Goal: Navigation & Orientation: Find specific page/section

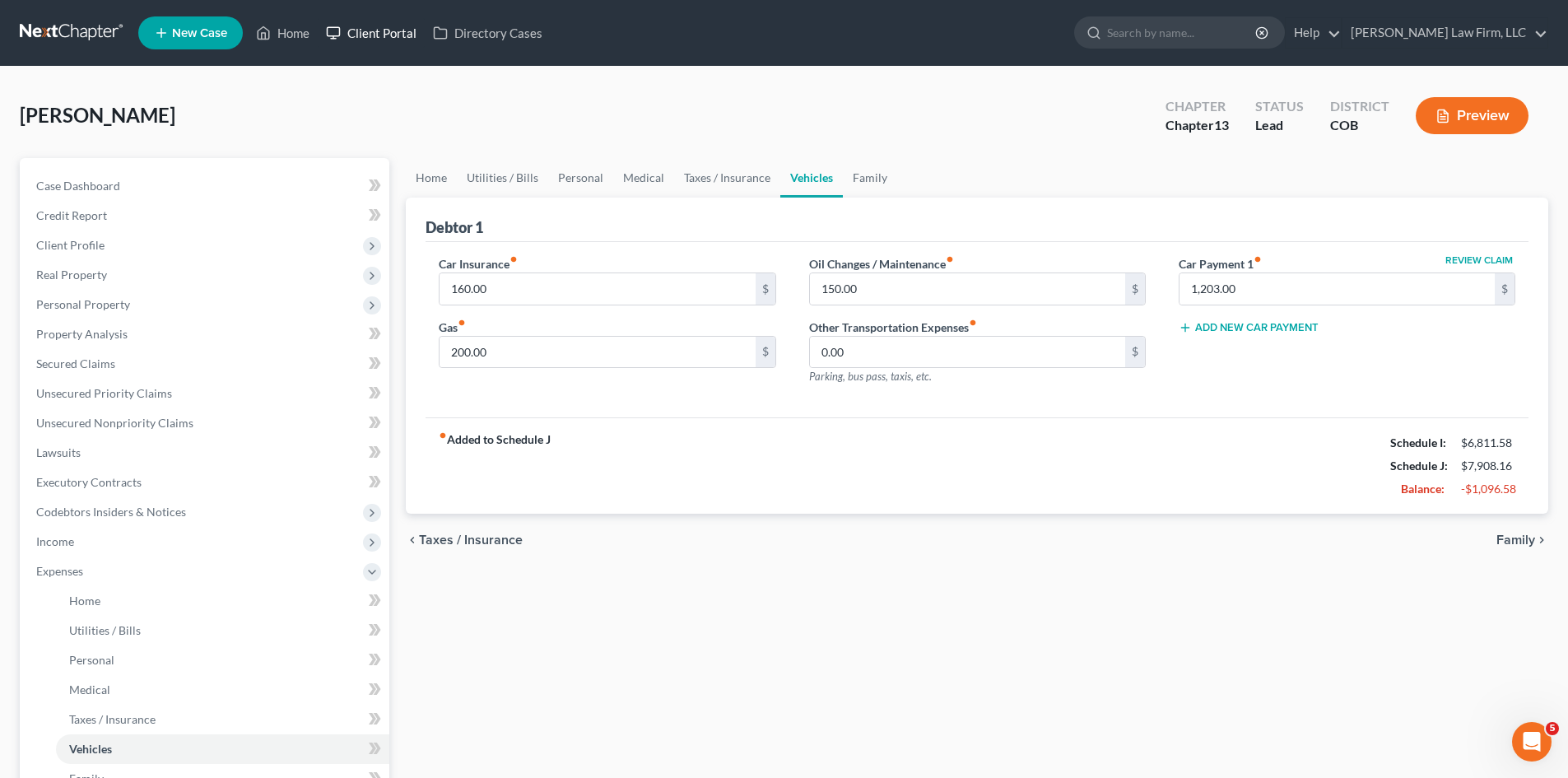
click at [372, 22] on link "Client Portal" at bounding box center [370, 33] width 107 height 30
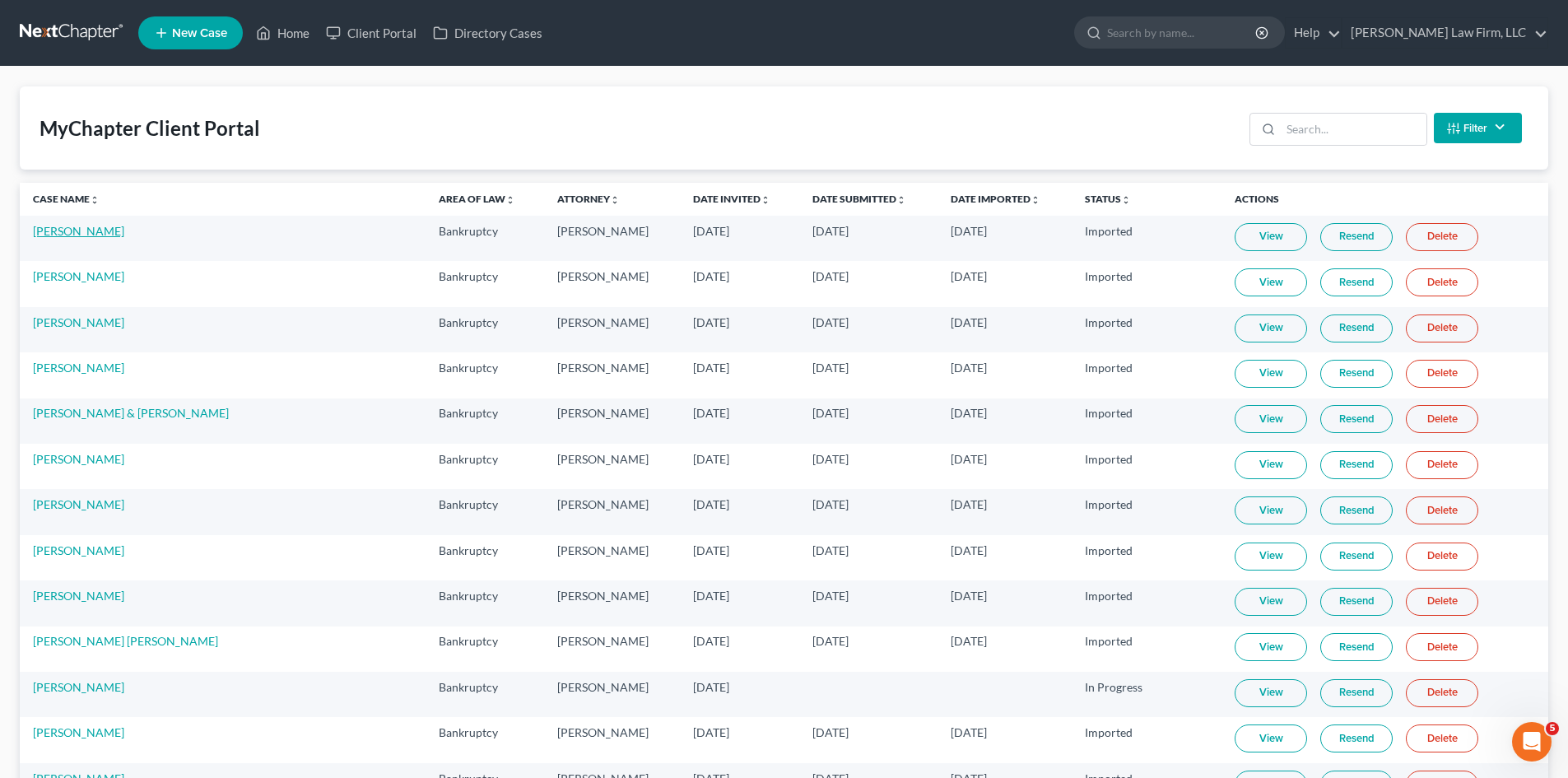
click at [100, 230] on link "[PERSON_NAME]" at bounding box center [78, 230] width 91 height 14
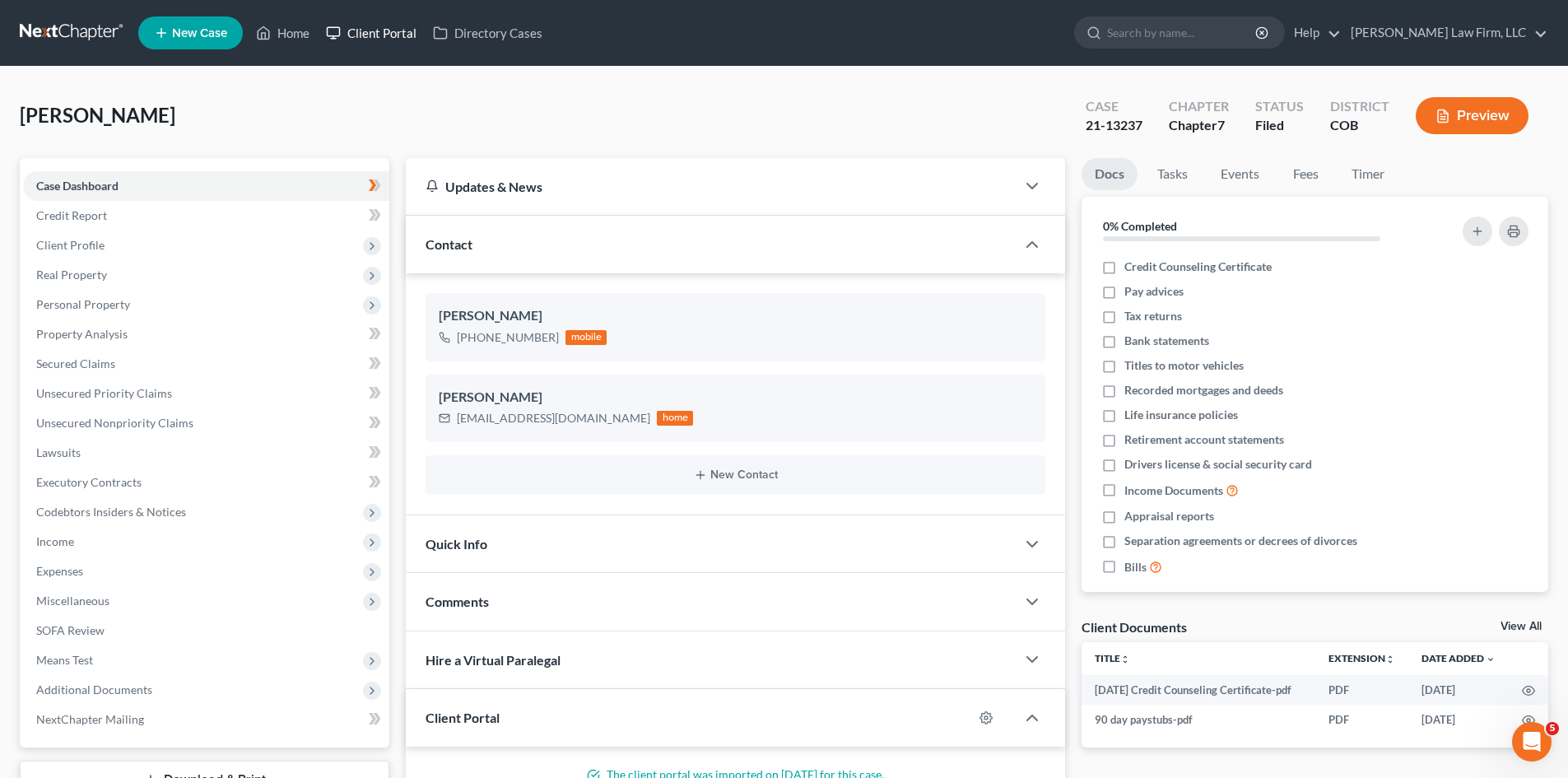
click at [375, 27] on link "Client Portal" at bounding box center [370, 33] width 107 height 30
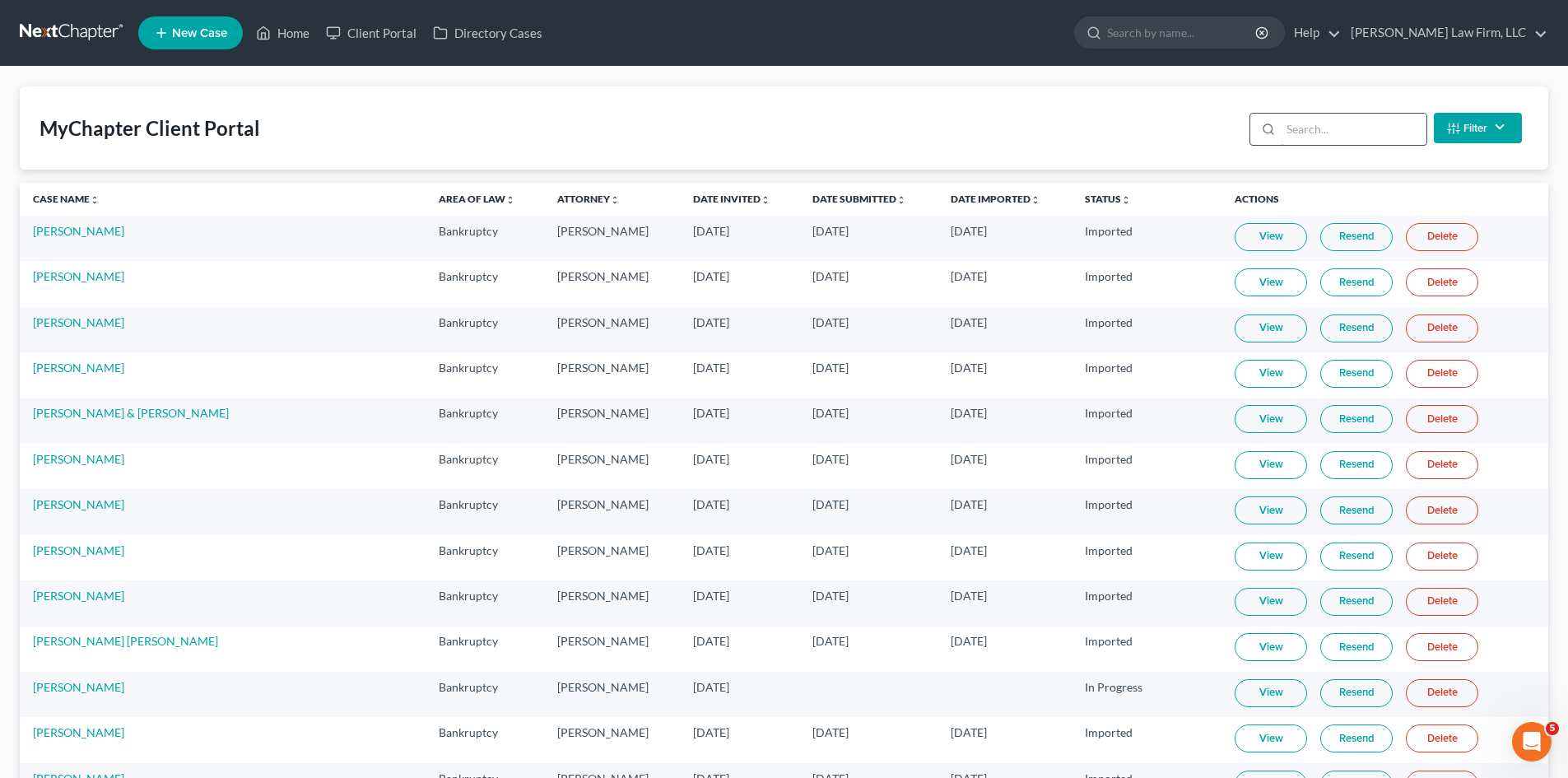
click at [1283, 134] on input "search" at bounding box center [1353, 129] width 146 height 32
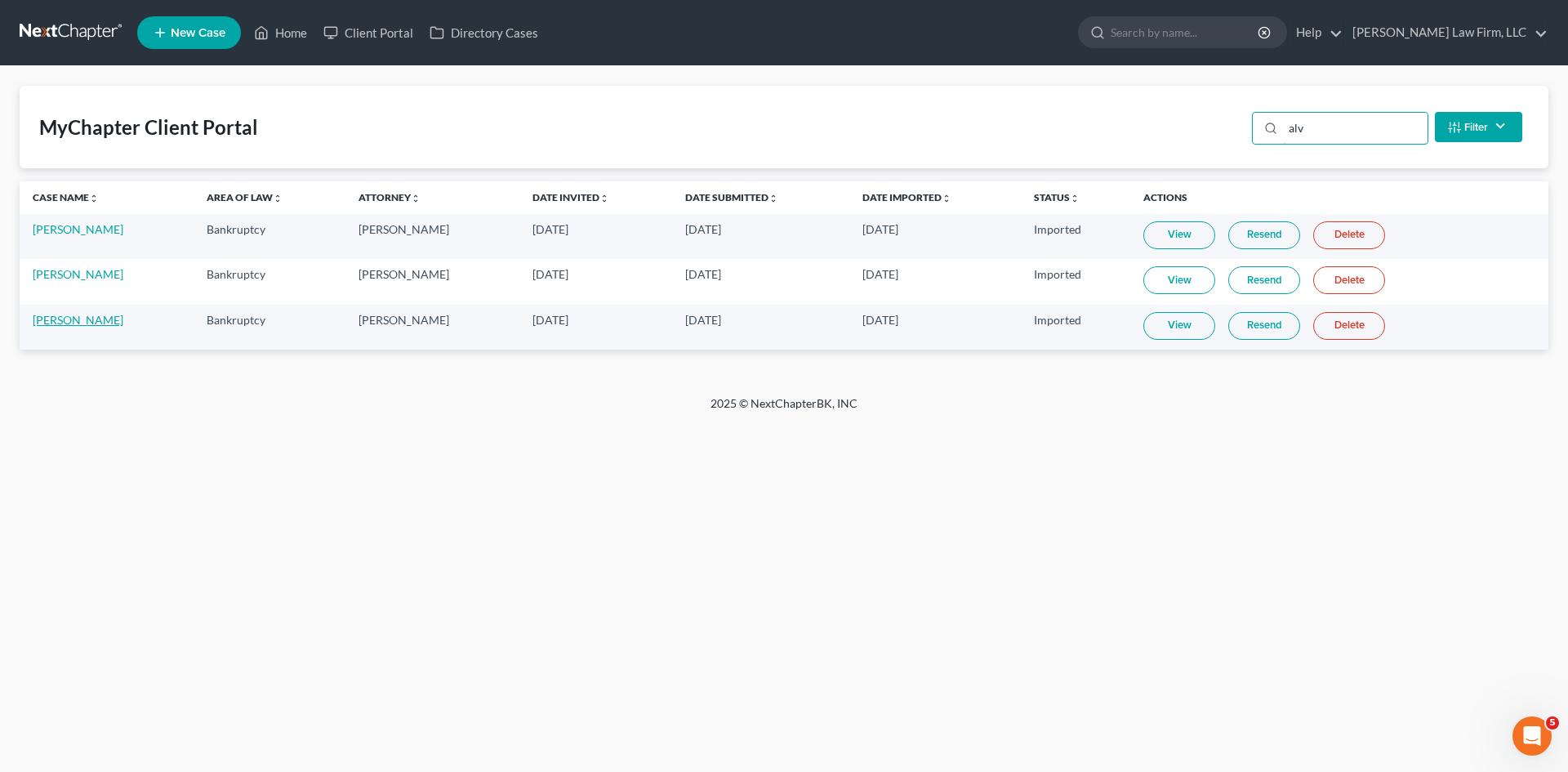
type input "alv"
click at [94, 322] on link "[PERSON_NAME]" at bounding box center [77, 320] width 90 height 14
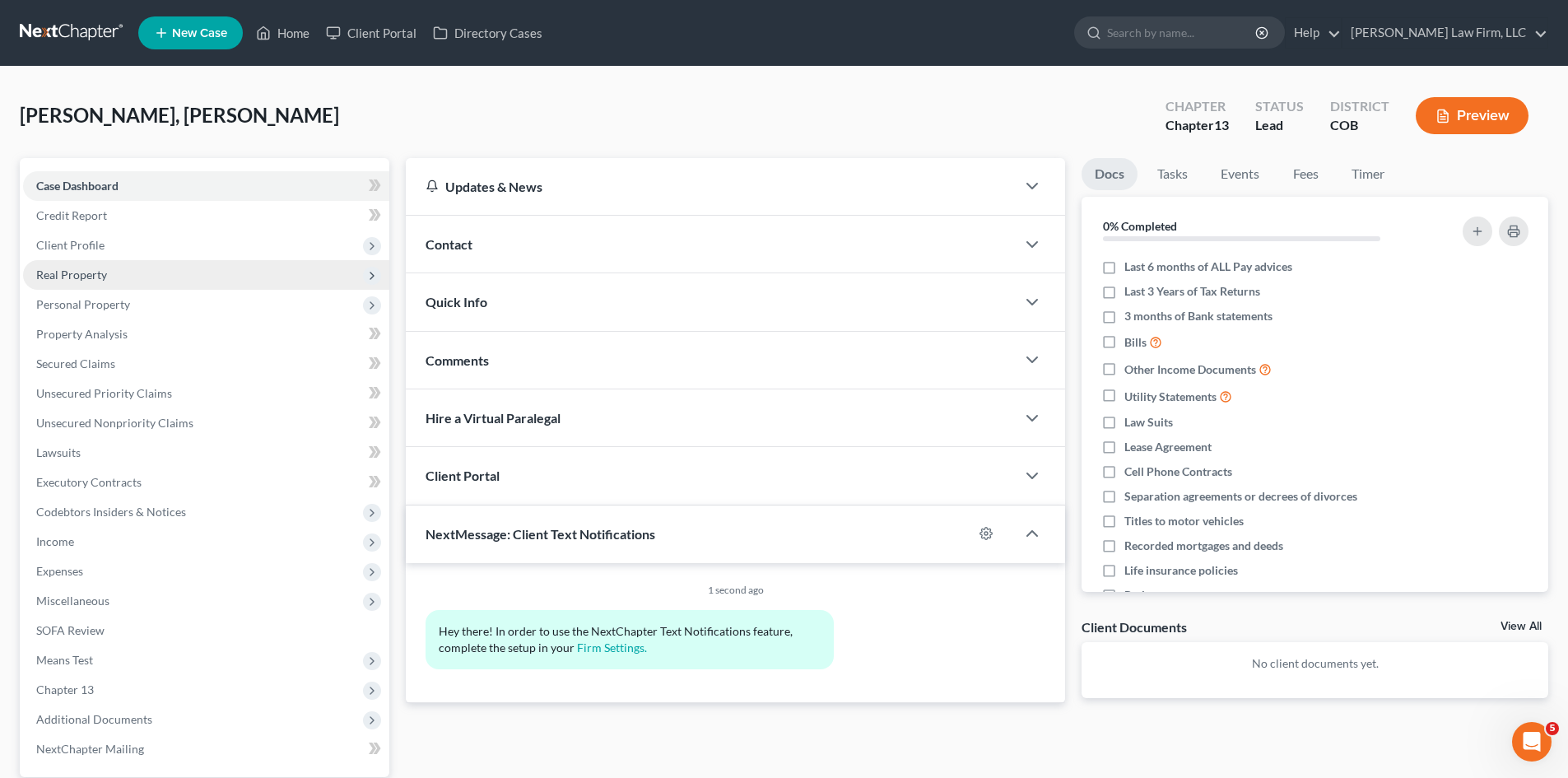
click at [72, 276] on span "Real Property" at bounding box center [71, 274] width 71 height 14
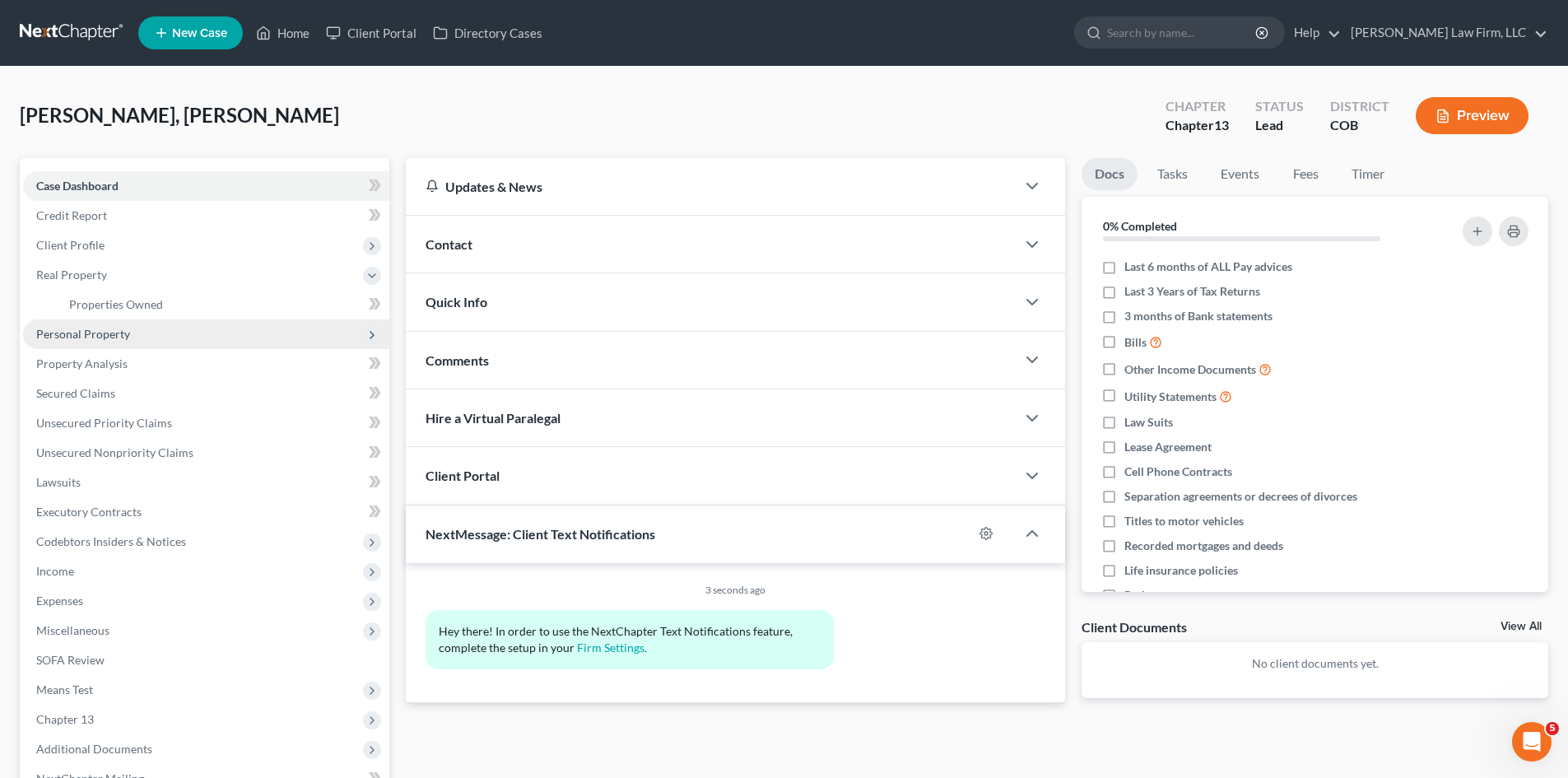
click at [72, 319] on span "Personal Property" at bounding box center [206, 334] width 366 height 30
click at [87, 344] on link "Vehicles Owned" at bounding box center [222, 334] width 333 height 30
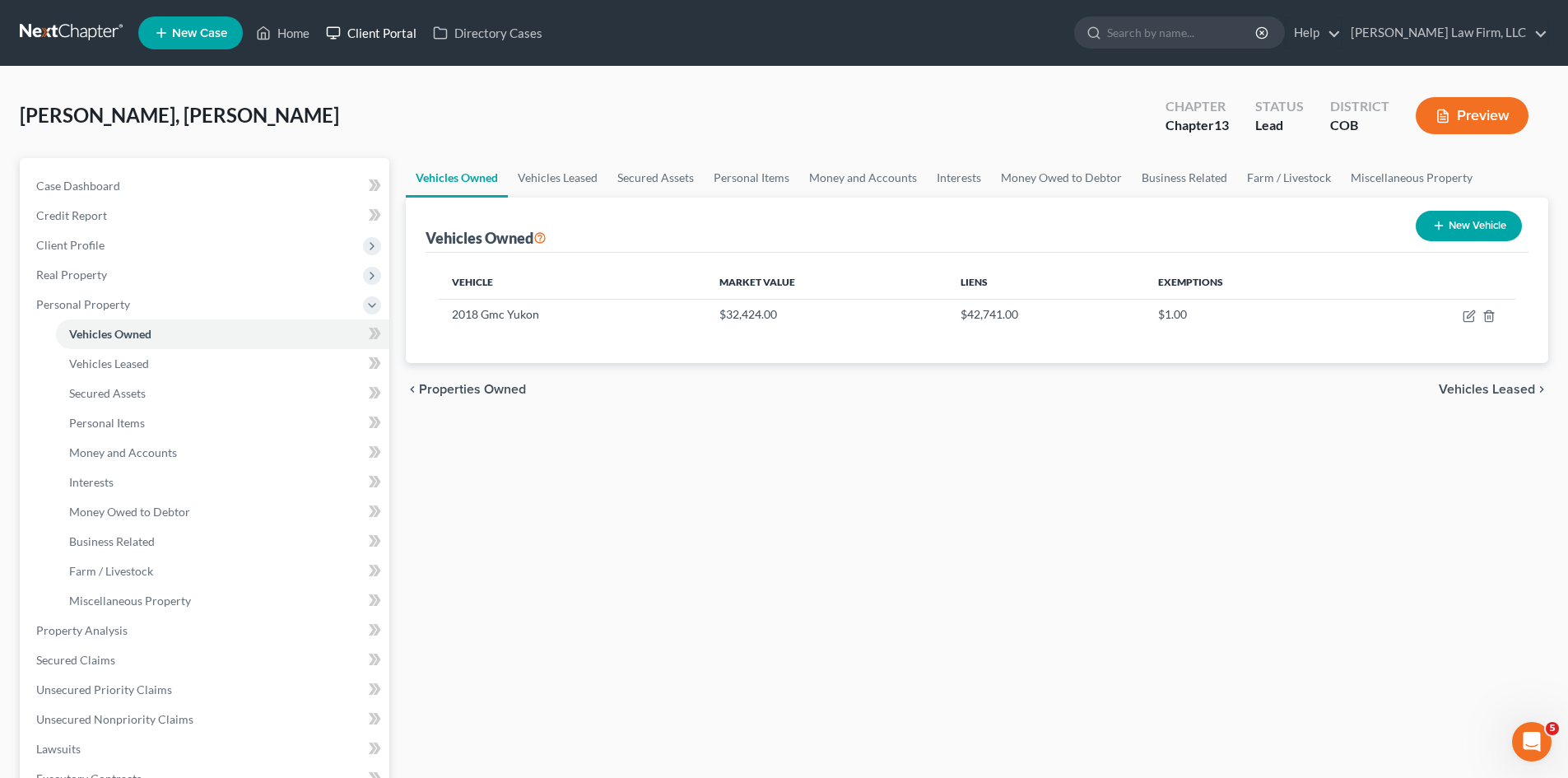
click at [397, 36] on link "Client Portal" at bounding box center [370, 33] width 107 height 30
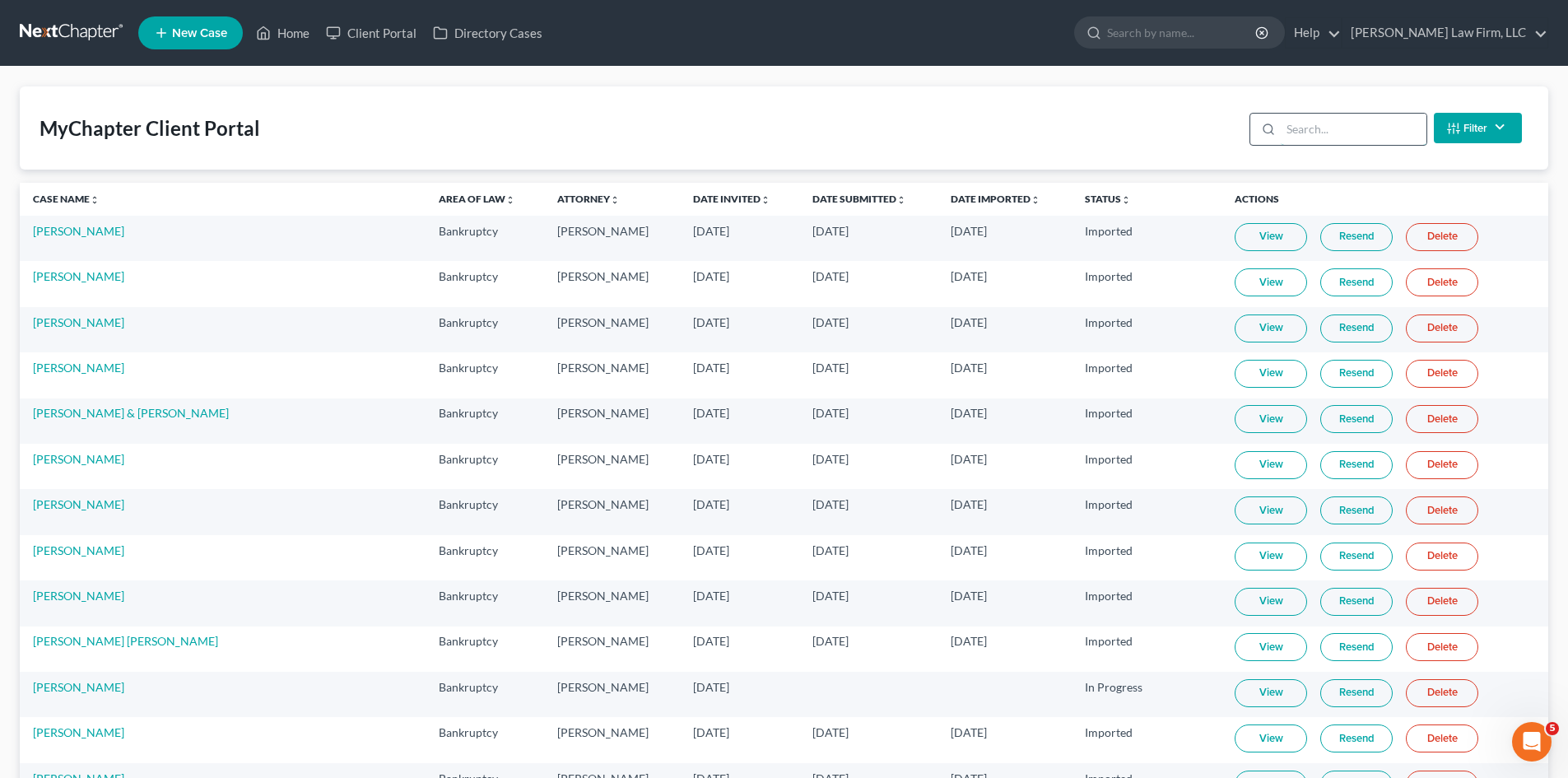
click at [1322, 121] on input "search" at bounding box center [1353, 129] width 146 height 32
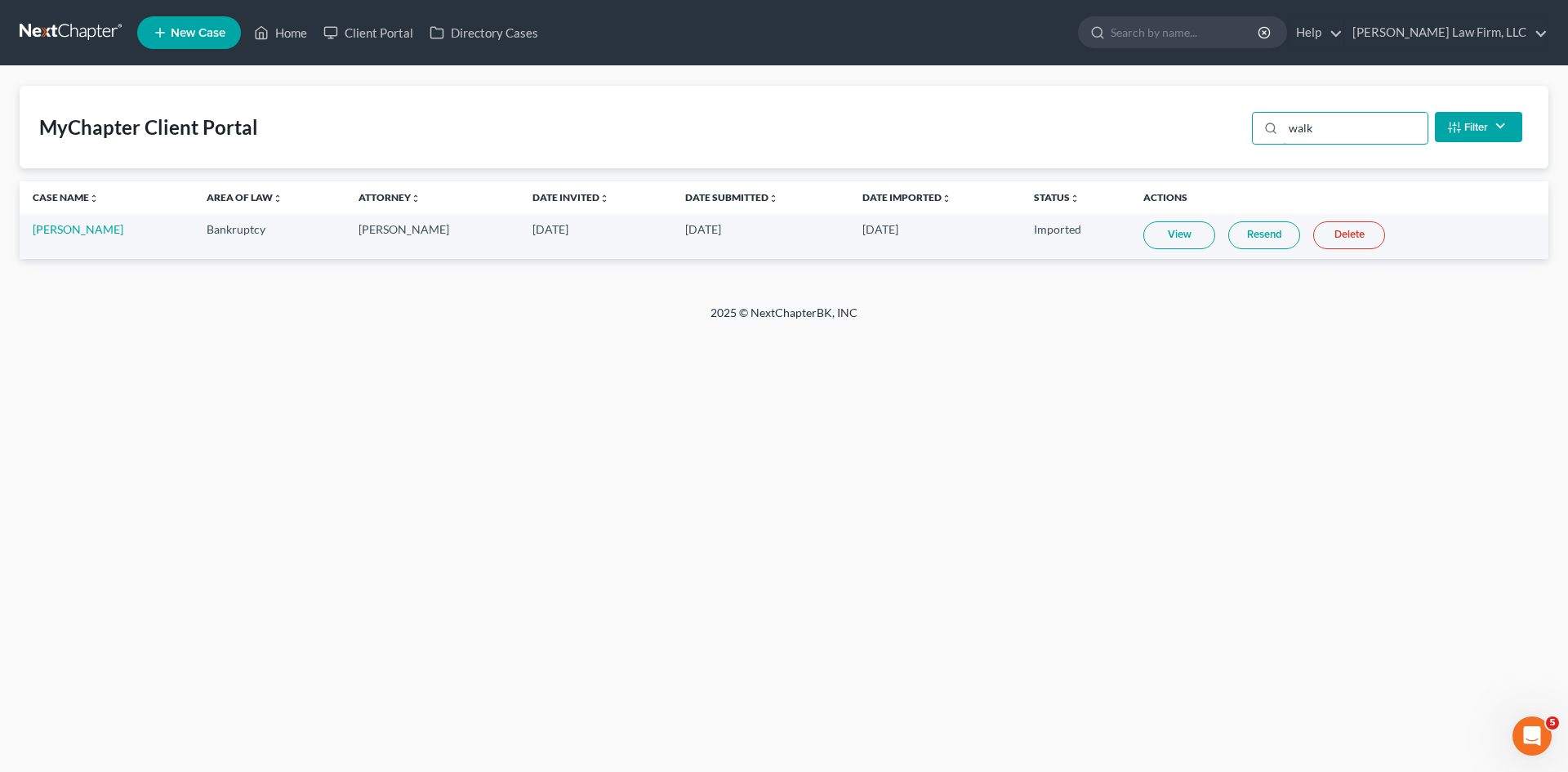
type input "walk"
click at [122, 240] on td "[PERSON_NAME]" at bounding box center [106, 236] width 174 height 45
click at [122, 234] on link "[PERSON_NAME]" at bounding box center [77, 228] width 90 height 14
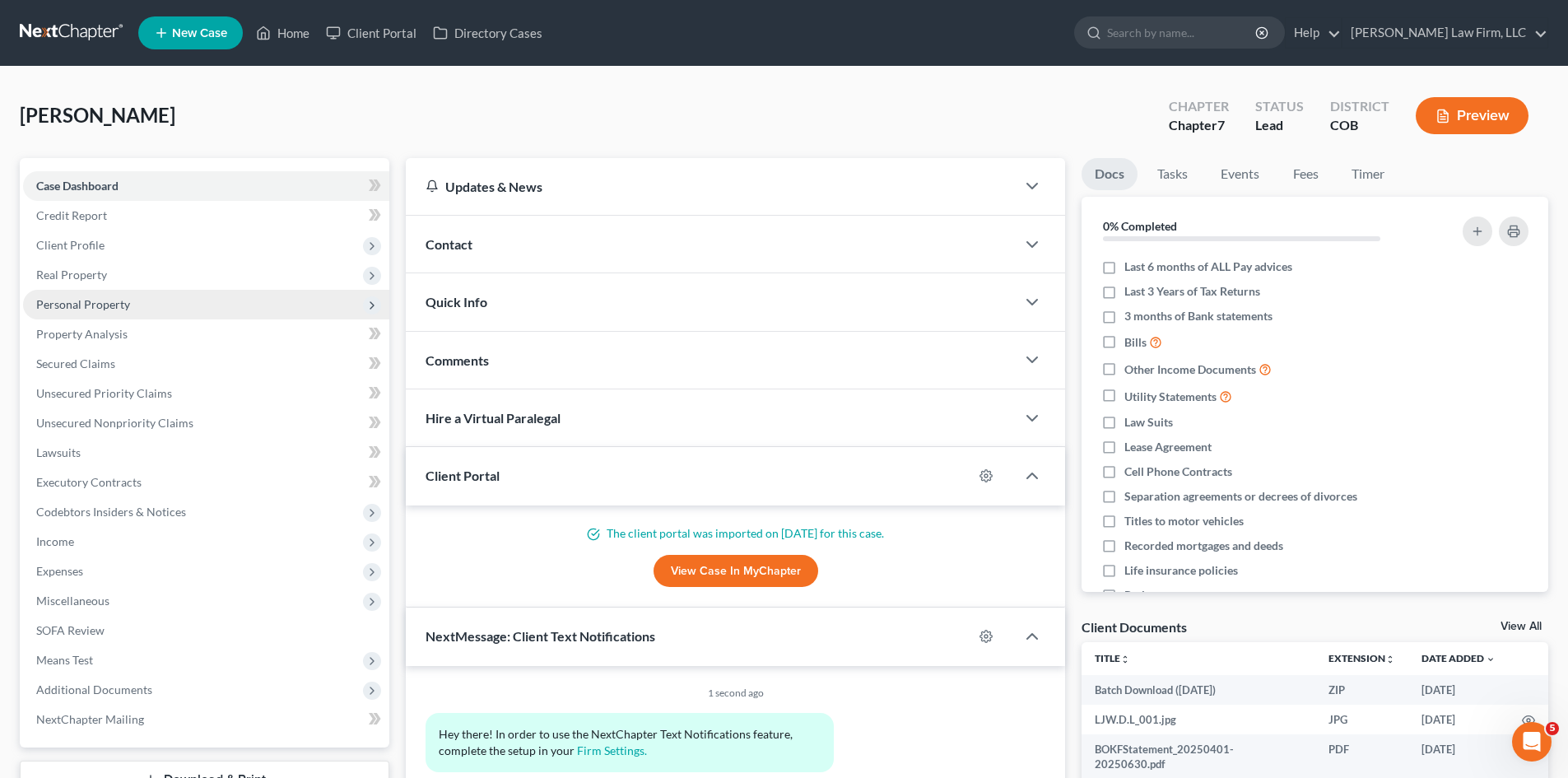
click at [98, 306] on span "Personal Property" at bounding box center [83, 304] width 94 height 14
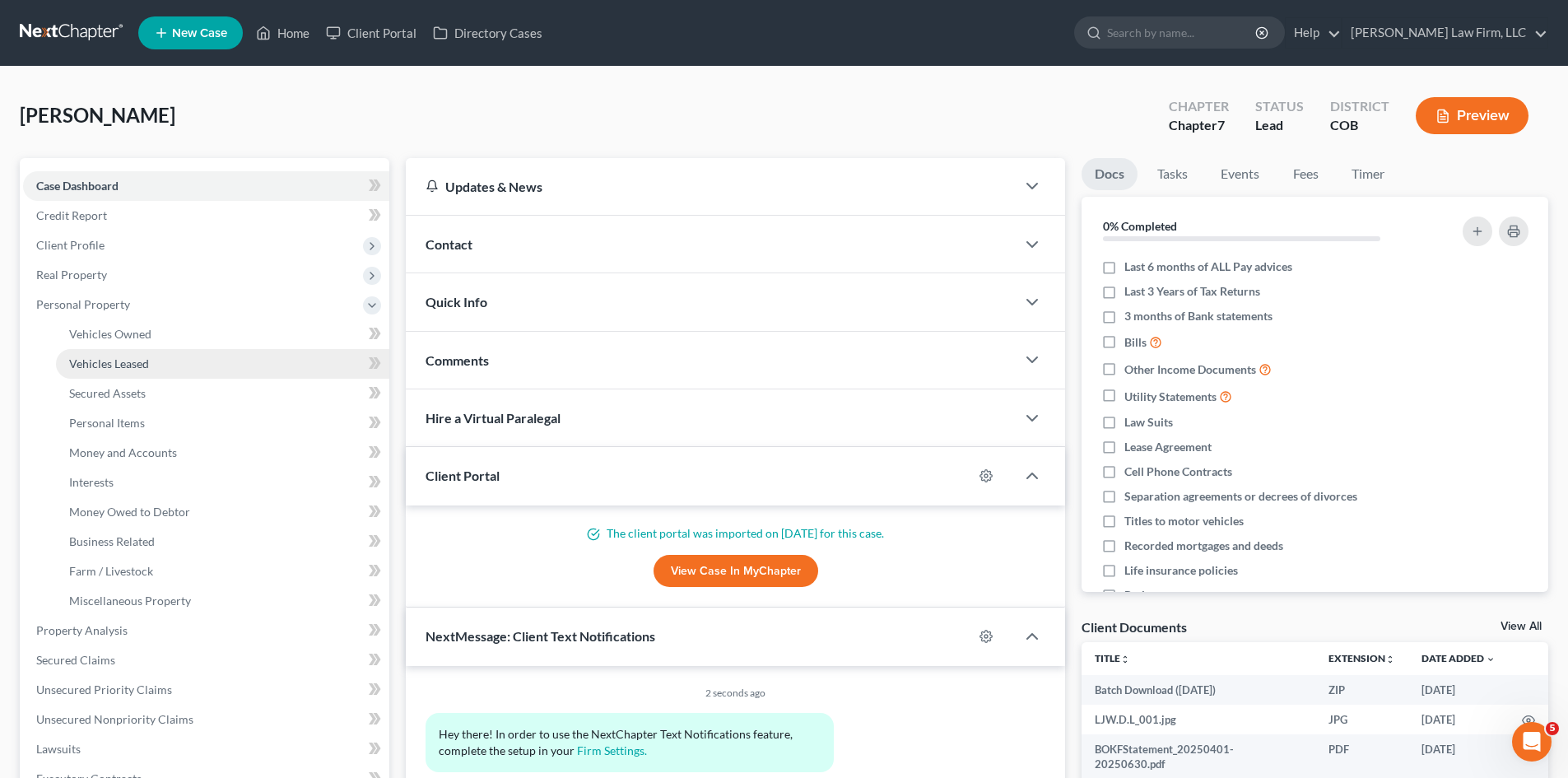
click at [113, 361] on span "Vehicles Leased" at bounding box center [109, 363] width 80 height 14
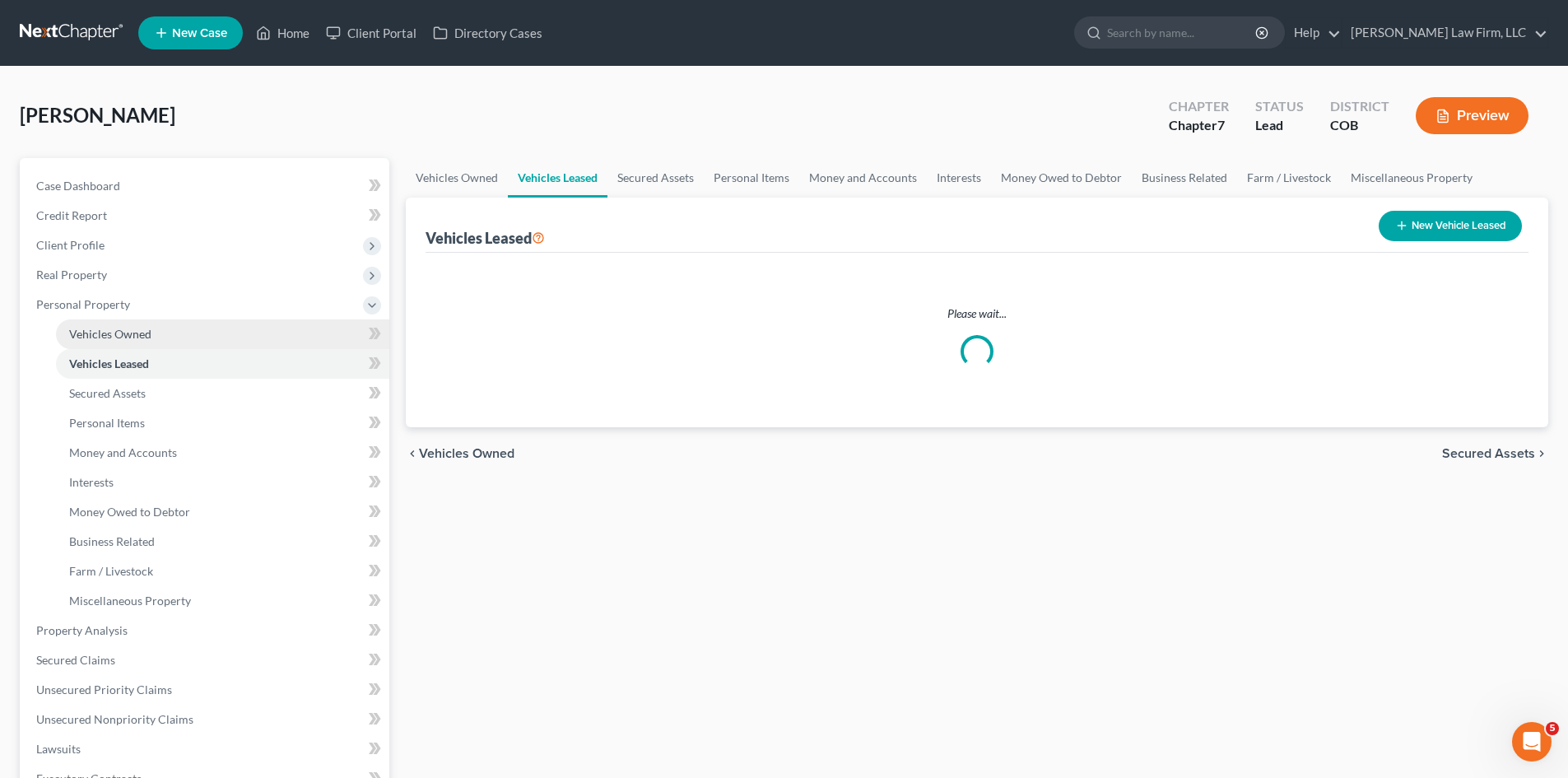
click at [115, 338] on span "Vehicles Owned" at bounding box center [110, 333] width 83 height 14
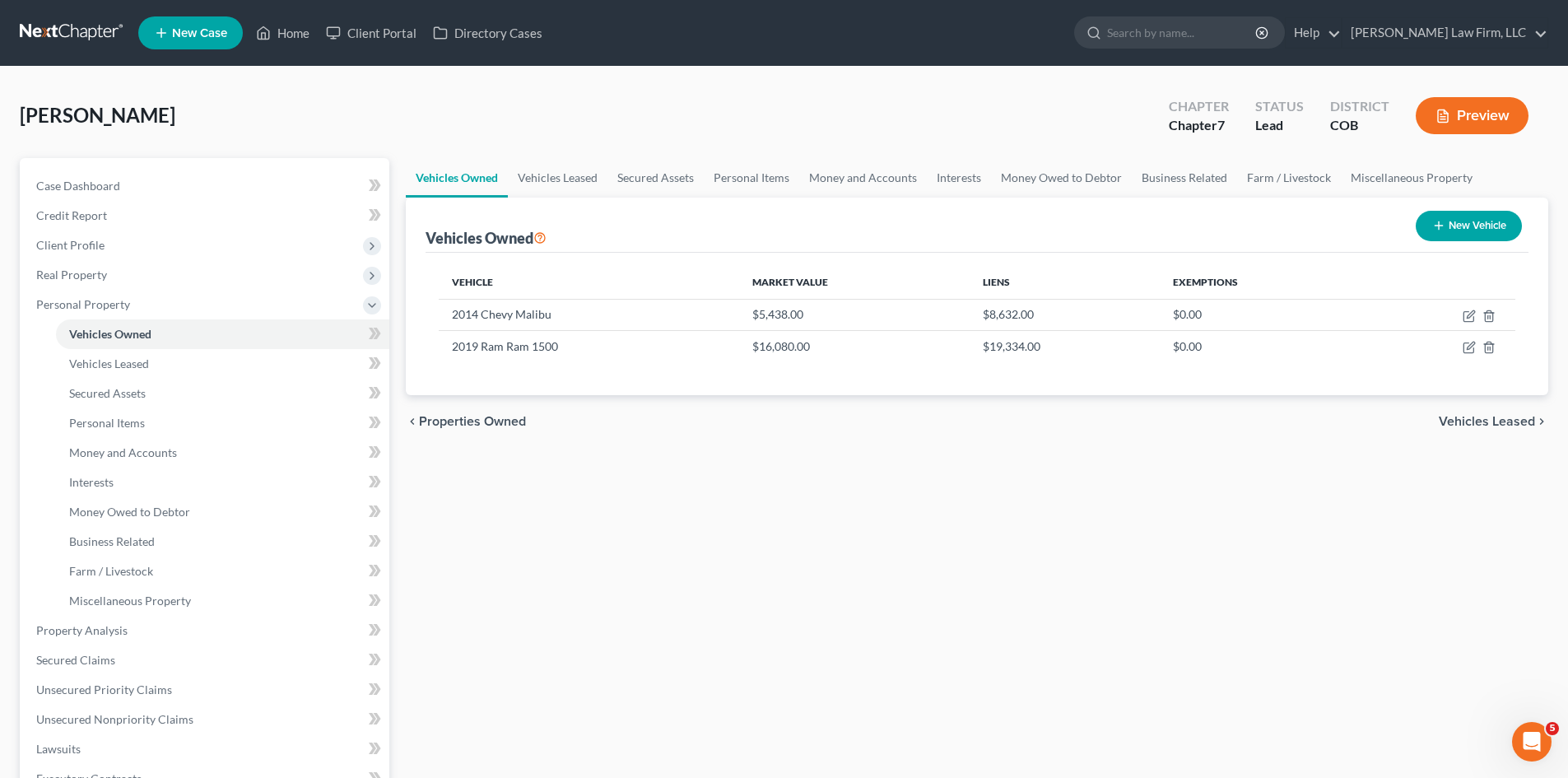
click at [84, 30] on link at bounding box center [72, 33] width 106 height 30
